Goal: Use online tool/utility

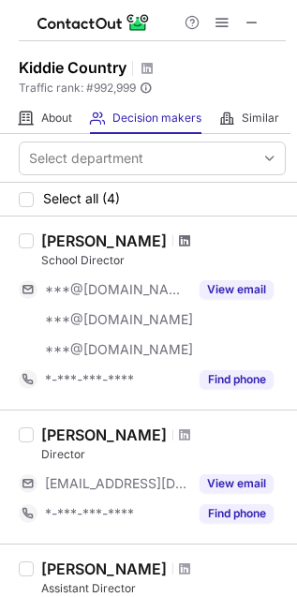
click at [179, 241] on span at bounding box center [184, 240] width 11 height 15
click at [190, 434] on span at bounding box center [184, 434] width 11 height 15
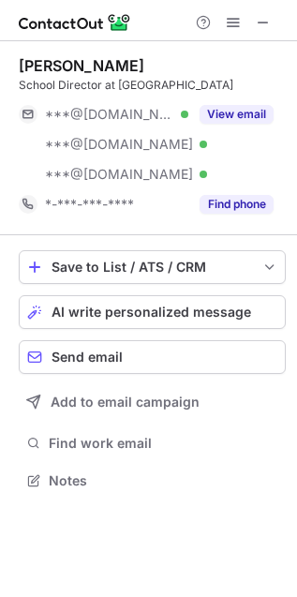
scroll to position [484, 297]
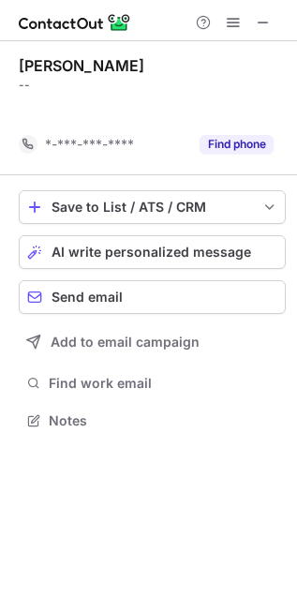
scroll to position [9, 9]
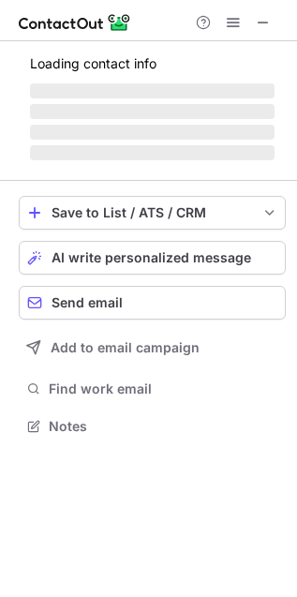
scroll to position [407, 297]
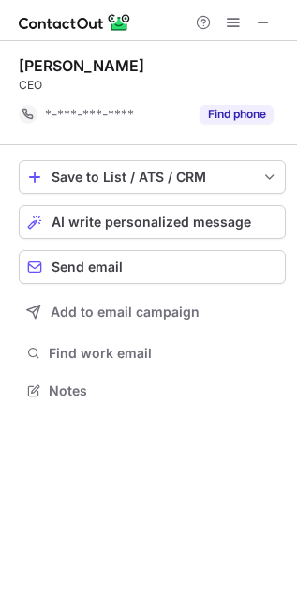
scroll to position [9, 9]
